Goal: Unclear: Unclear

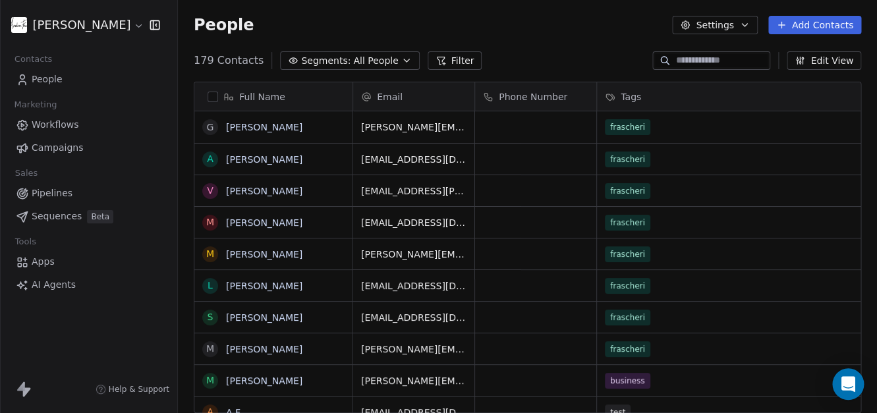
scroll to position [353, 688]
